Goal: Check status: Check status

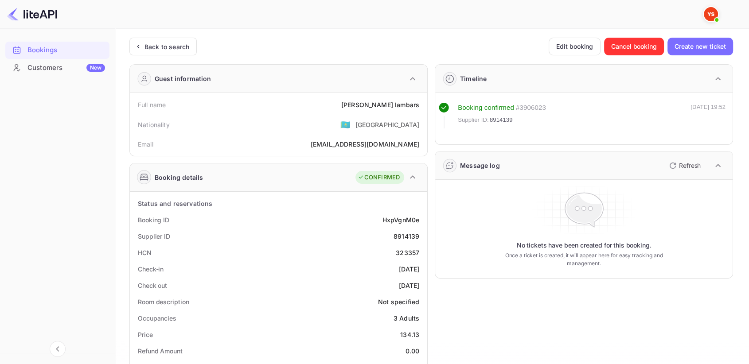
click at [149, 46] on div "Back to search" at bounding box center [167, 46] width 45 height 9
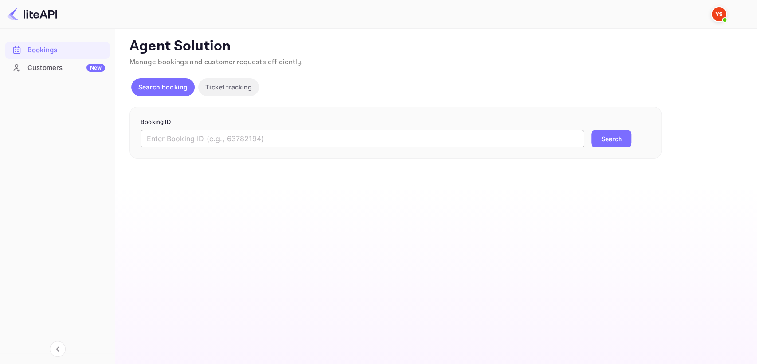
click at [211, 142] on input "text" at bounding box center [362, 139] width 443 height 18
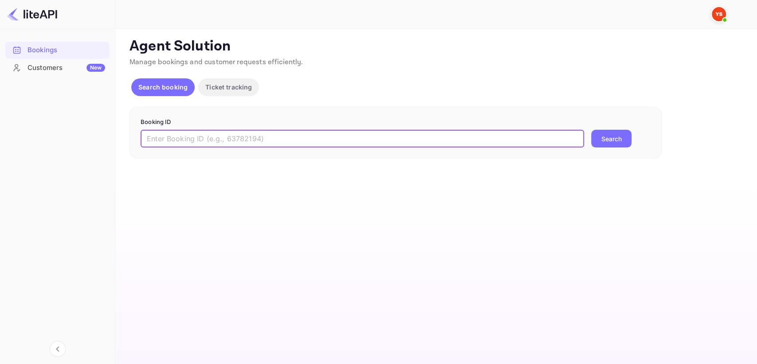
paste input "8915950"
type input "8915950"
click at [610, 139] on button "Search" at bounding box center [611, 139] width 40 height 18
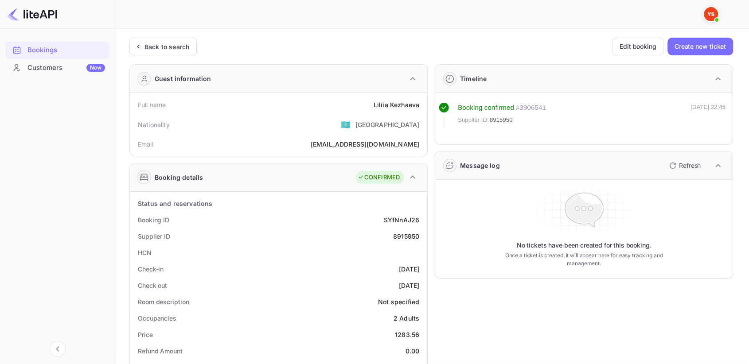
click at [400, 238] on div "8915950" at bounding box center [406, 236] width 26 height 9
copy div "8915950"
drag, startPoint x: 378, startPoint y: 103, endPoint x: 422, endPoint y: 103, distance: 43.4
click at [422, 103] on div "Full name [PERSON_NAME]" at bounding box center [278, 105] width 290 height 16
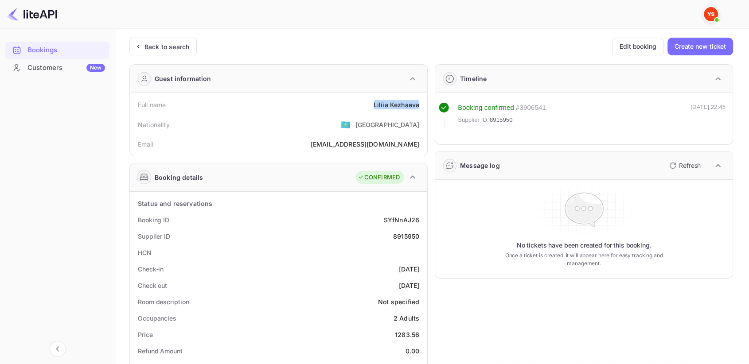
copy div "[PERSON_NAME]"
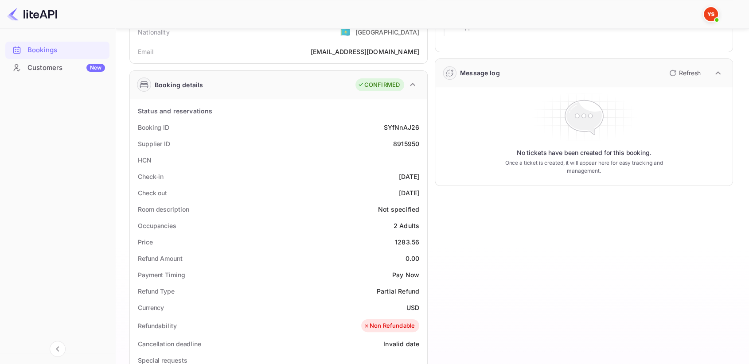
scroll to position [98, 0]
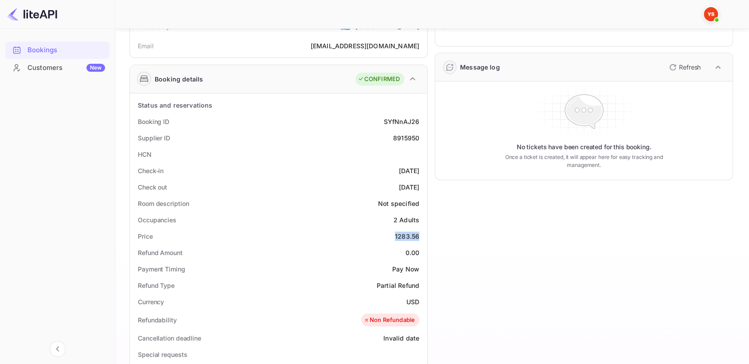
drag, startPoint x: 395, startPoint y: 234, endPoint x: 421, endPoint y: 233, distance: 26.6
click at [421, 233] on div "Price 1283.56" at bounding box center [278, 236] width 290 height 16
copy div "1283.56"
